Goal: Task Accomplishment & Management: Use online tool/utility

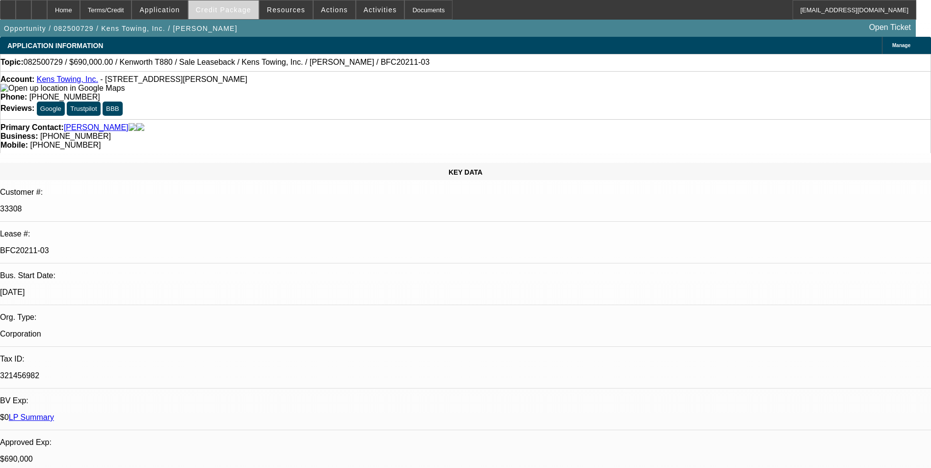
select select "0"
select select "2"
select select "0"
select select "2"
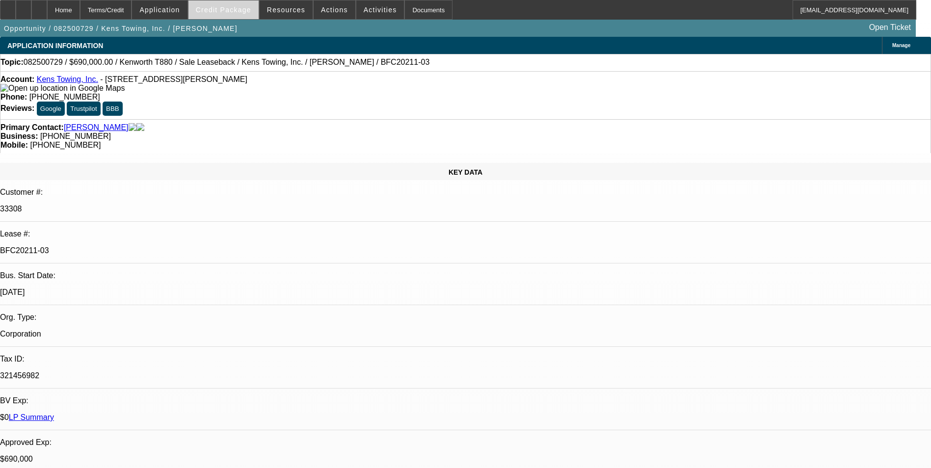
select select "0"
select select "2"
select select "0"
click at [233, 12] on span "Credit Package" at bounding box center [223, 10] width 55 height 8
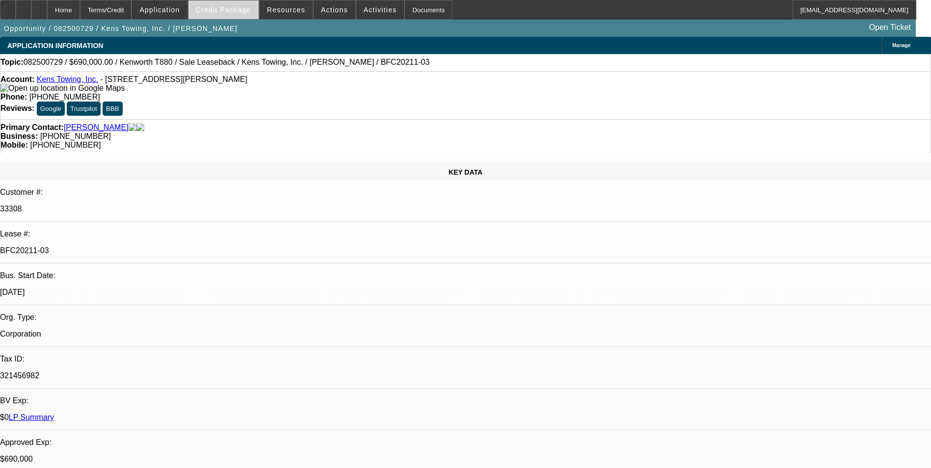
select select "1"
select select "2"
select select "6"
select select "1"
select select "2"
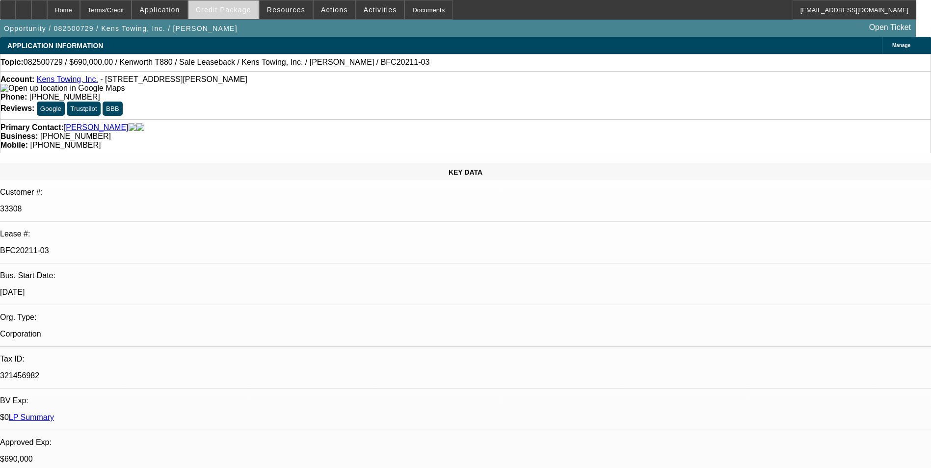
select select "6"
select select "1"
select select "2"
select select "6"
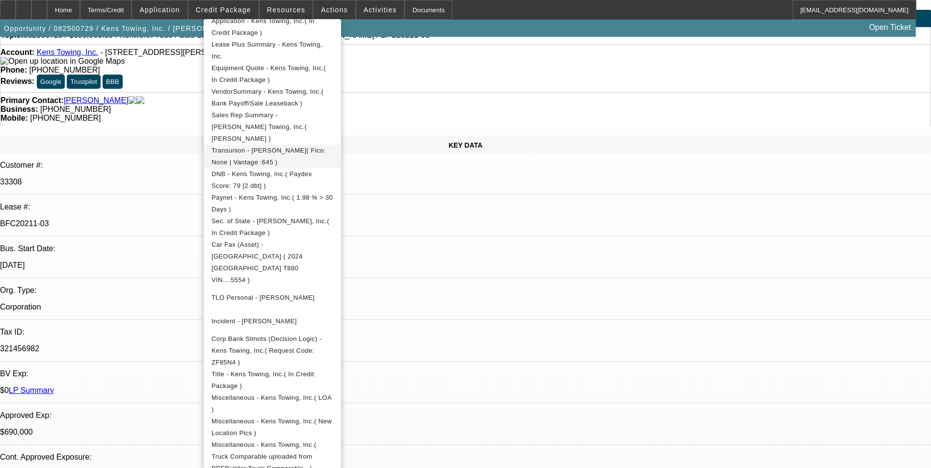
scroll to position [49, 0]
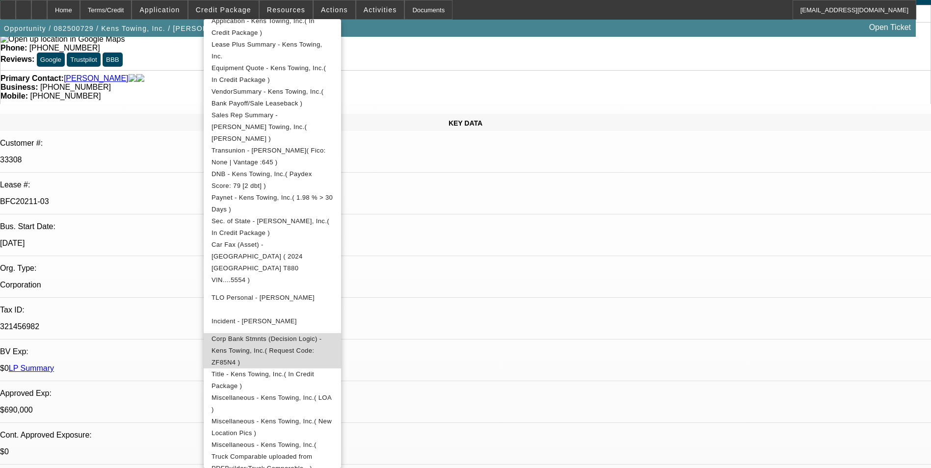
click at [248, 333] on span "Corp Bank Stmnts (Decision Logic) - Kens Towing, Inc.( Request Code: ZF85N4 )" at bounding box center [272, 350] width 122 height 35
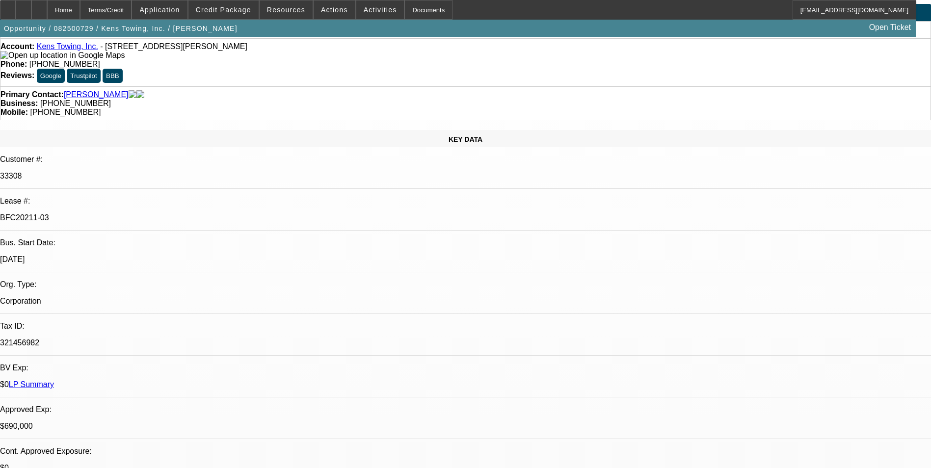
scroll to position [0, 0]
